Goal: Information Seeking & Learning: Learn about a topic

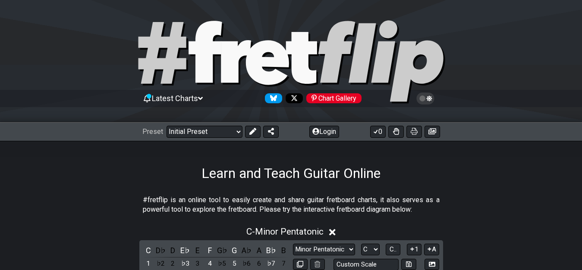
scroll to position [549, 0]
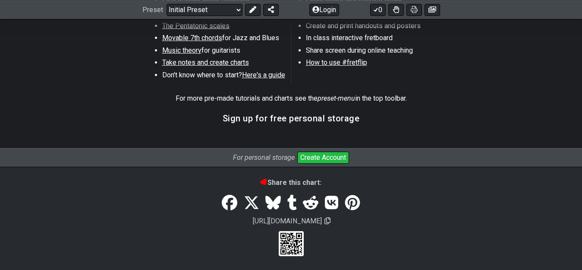
click at [185, 40] on span "Movable 7th chords" at bounding box center [192, 38] width 60 height 8
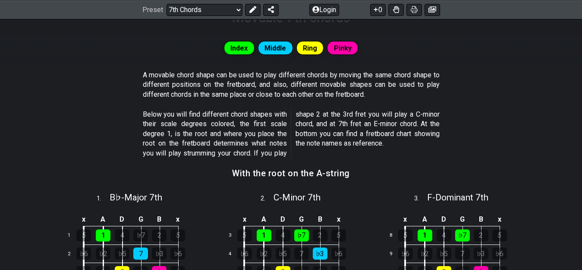
scroll to position [158, 0]
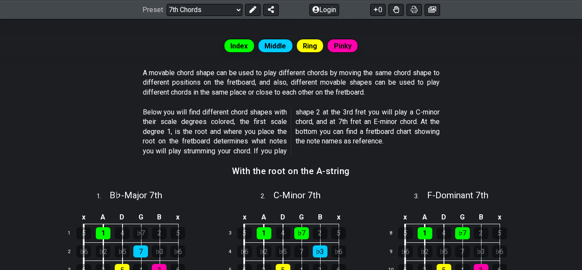
click at [240, 44] on span "Index" at bounding box center [238, 46] width 17 height 13
click at [276, 43] on span "Middle" at bounding box center [275, 46] width 22 height 13
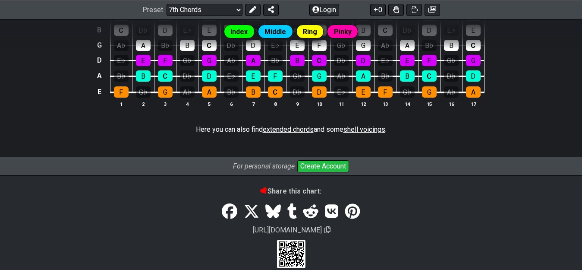
scroll to position [1145, 0]
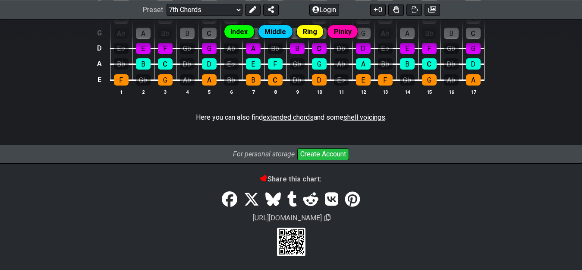
click at [357, 114] on span "shell voicings" at bounding box center [364, 117] width 42 height 8
select select "/shell-voicings"
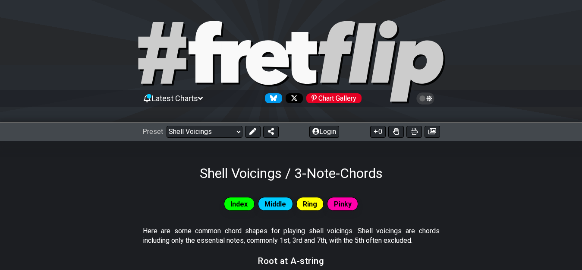
click at [193, 96] on span "Latest Charts" at bounding box center [175, 98] width 46 height 9
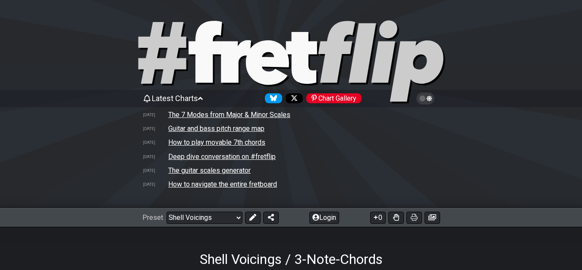
click at [193, 96] on span "Latest Charts" at bounding box center [175, 98] width 46 height 9
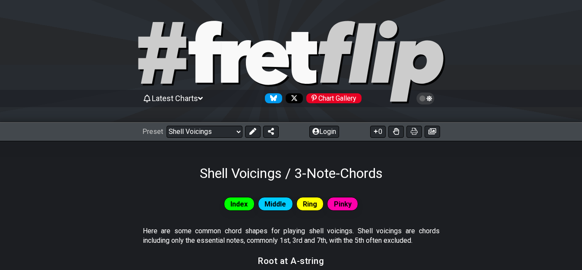
click at [108, 219] on div "Index Middle Ring Pinky" at bounding box center [291, 207] width 582 height 31
